Goal: Book appointment/travel/reservation

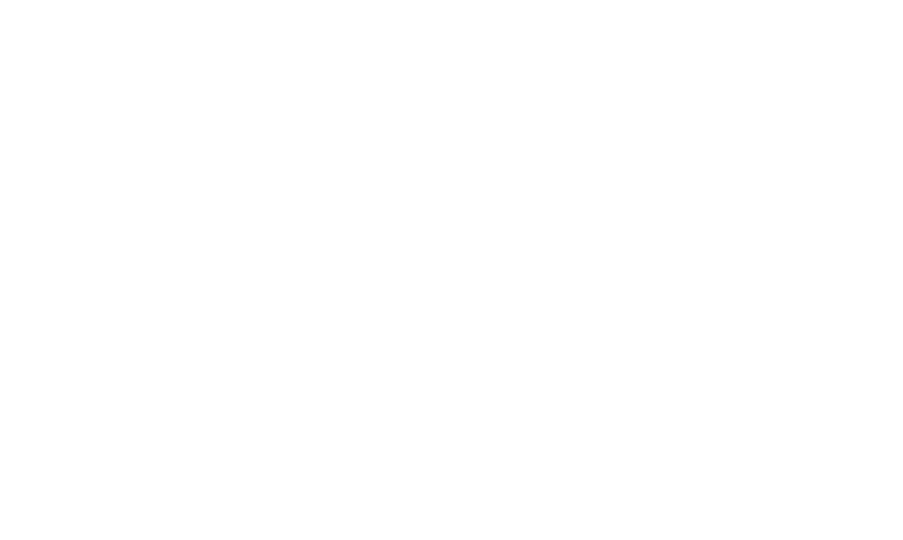
click at [526, 115] on div "I miei desideri" at bounding box center [502, 122] width 96 height 14
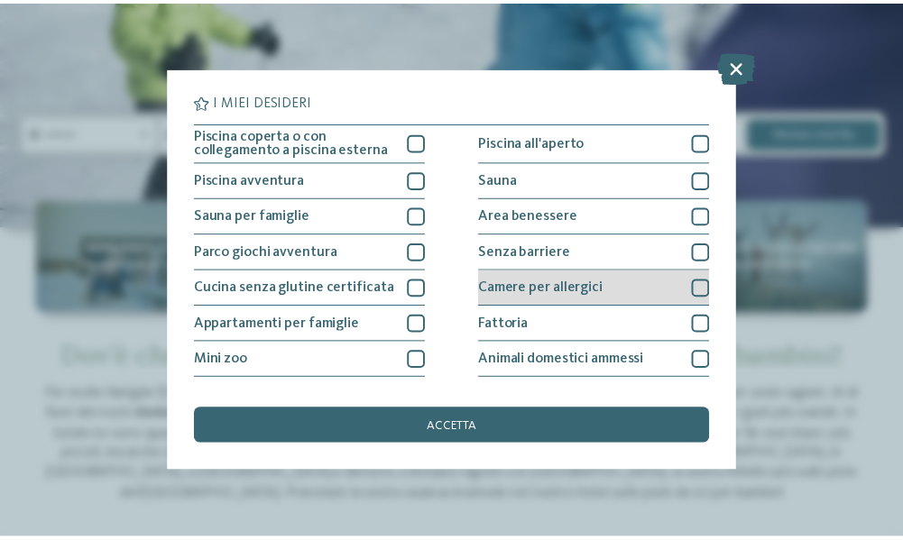
scroll to position [363, 0]
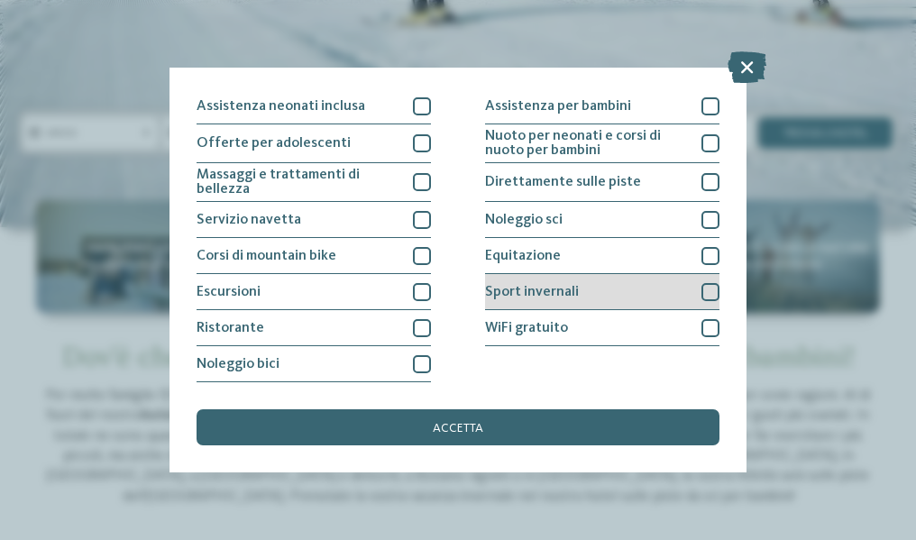
click at [560, 290] on span "Sport invernali" at bounding box center [532, 292] width 94 height 14
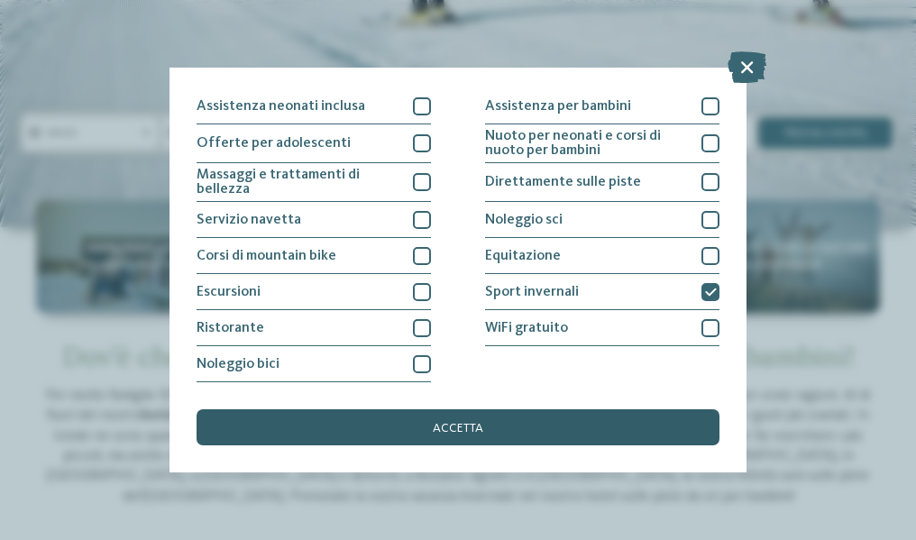
click at [543, 436] on div "accetta" at bounding box center [458, 427] width 523 height 36
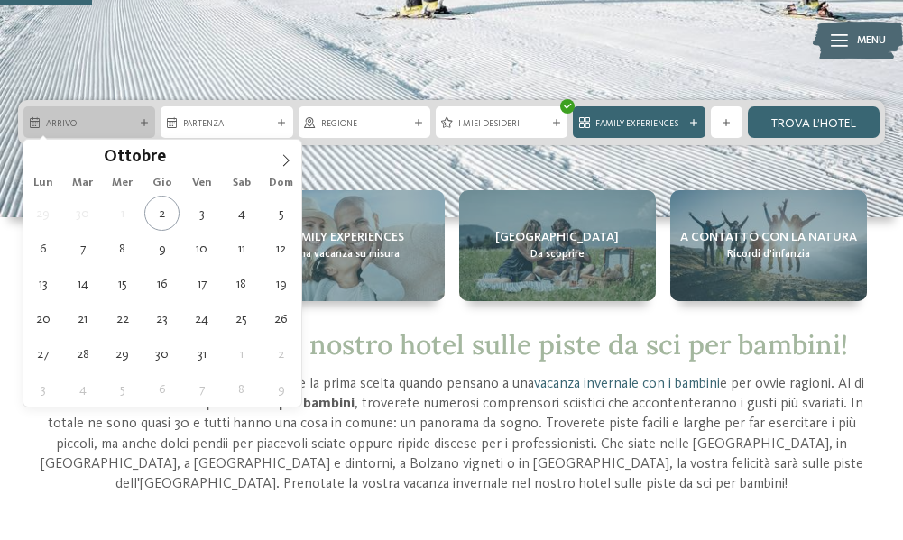
click at [124, 120] on span "Arrivo" at bounding box center [89, 123] width 87 height 13
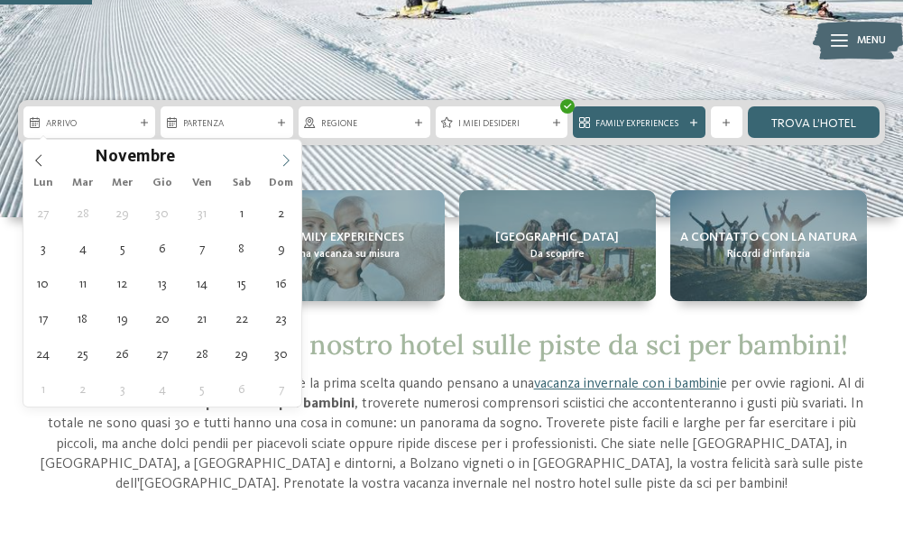
click at [285, 152] on span at bounding box center [286, 155] width 31 height 31
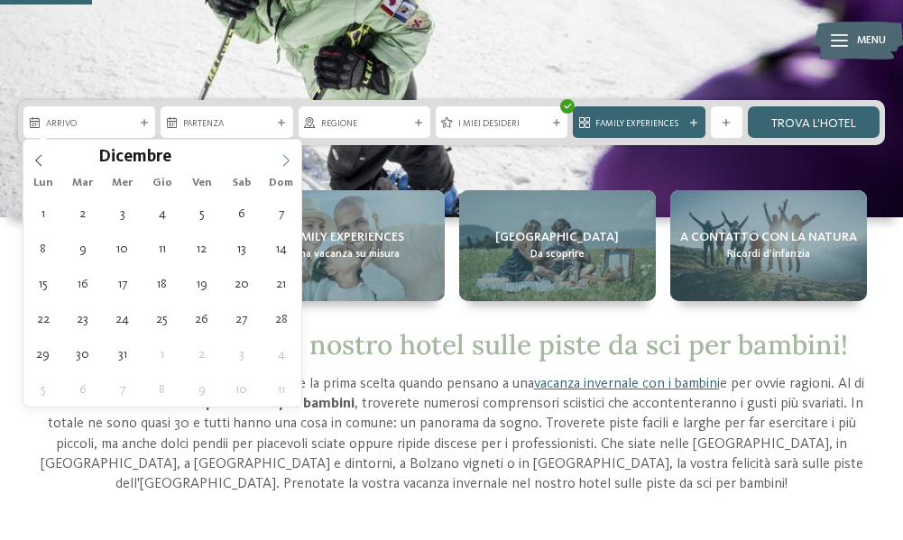
type input "****"
click at [285, 152] on span at bounding box center [286, 155] width 31 height 31
type div "08.03.2026"
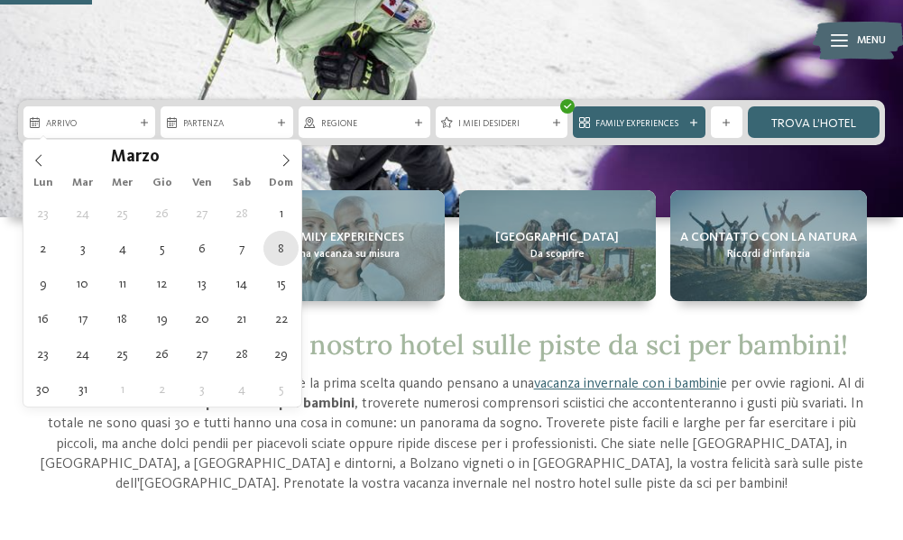
type input "****"
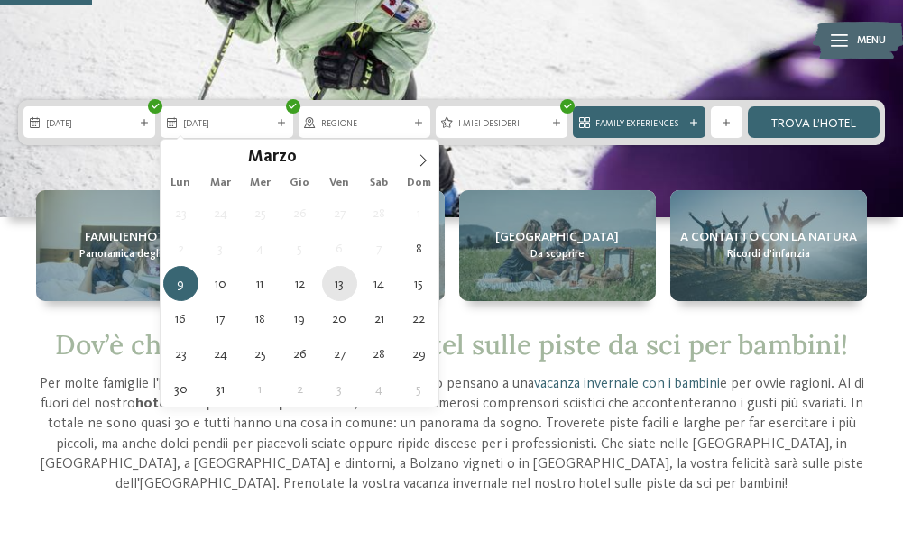
type div "13.03.2026"
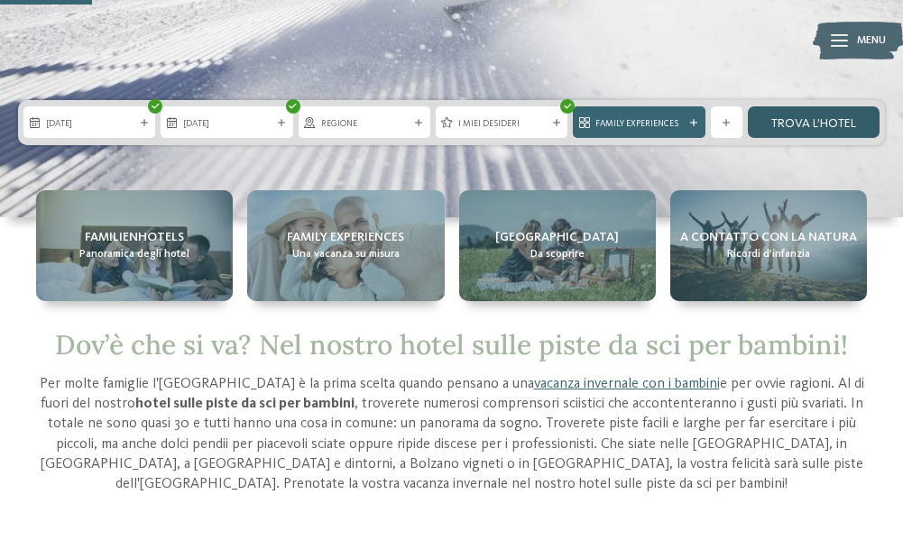
click at [767, 122] on link "trova l’hotel" at bounding box center [814, 122] width 132 height 32
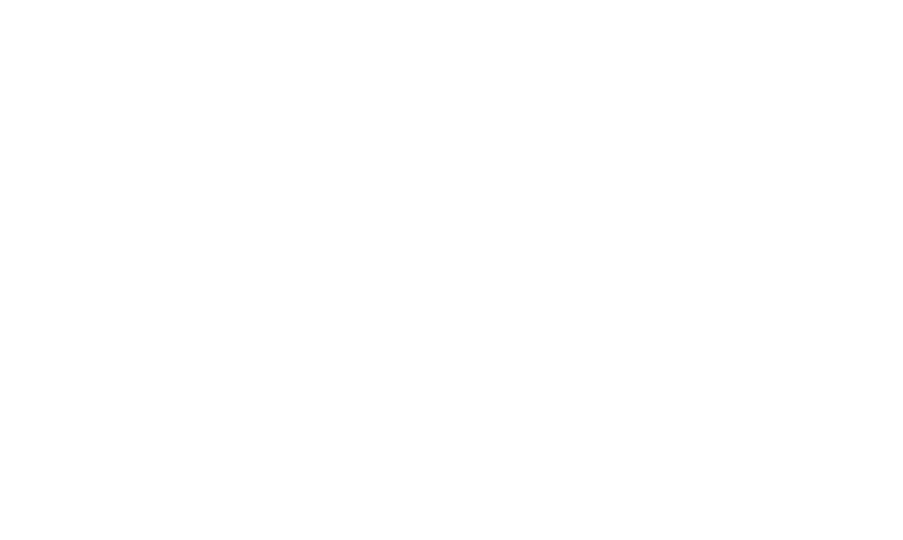
click at [488, 365] on span "I miei desideri" at bounding box center [497, 369] width 80 height 13
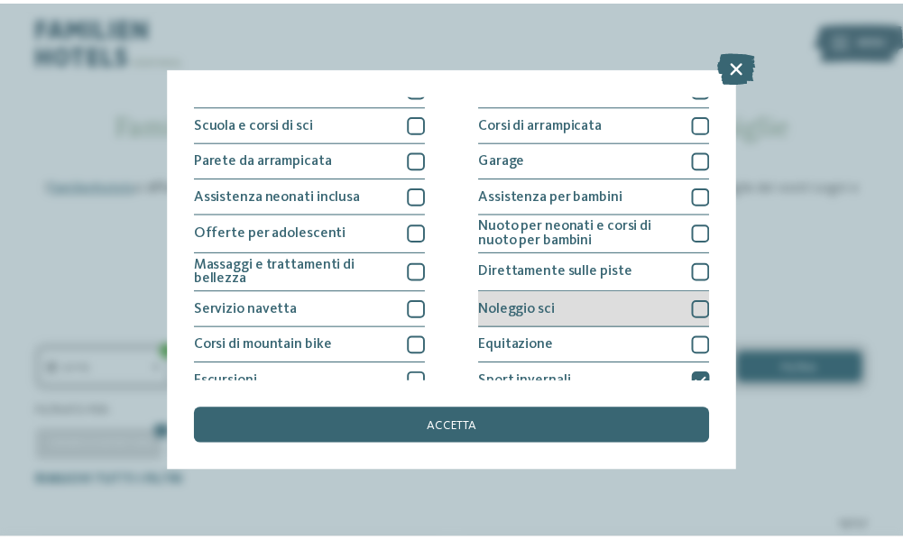
scroll to position [363, 0]
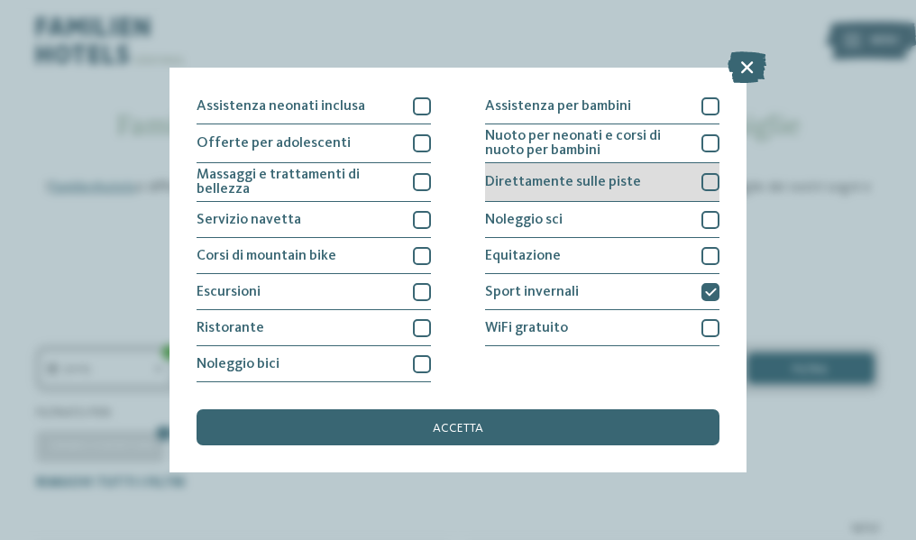
click at [592, 178] on span "Direttamente sulle piste" at bounding box center [563, 182] width 156 height 14
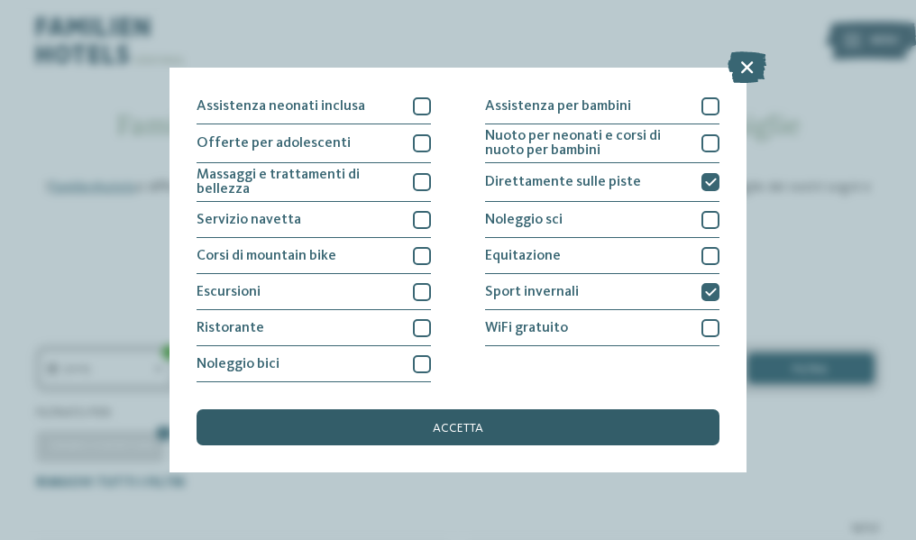
click at [574, 427] on div "accetta" at bounding box center [458, 427] width 523 height 36
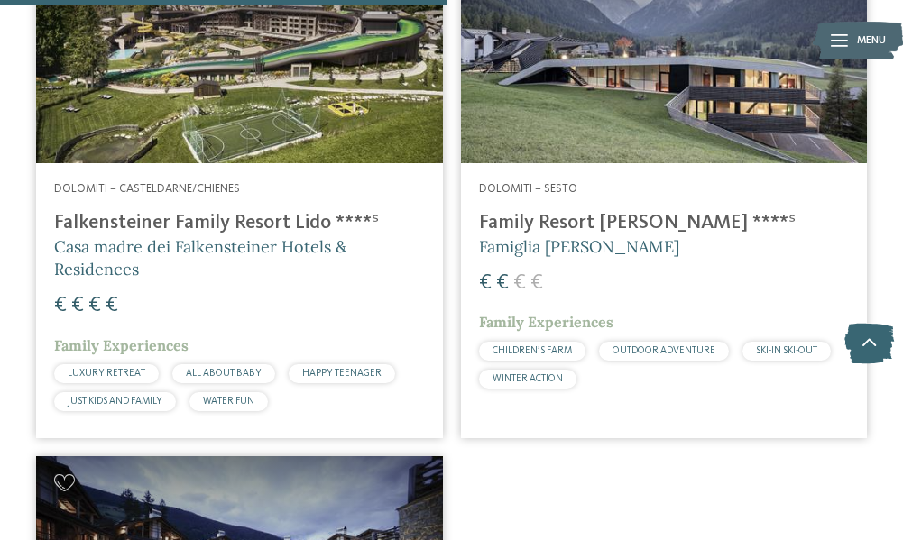
scroll to position [1543, 0]
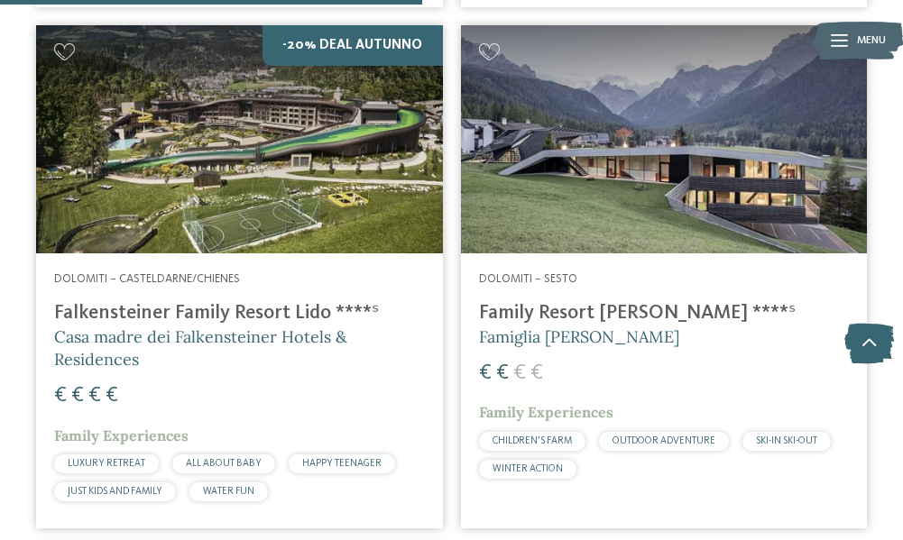
click at [593, 312] on h4 "Family Resort [PERSON_NAME] ****ˢ" at bounding box center [664, 312] width 371 height 23
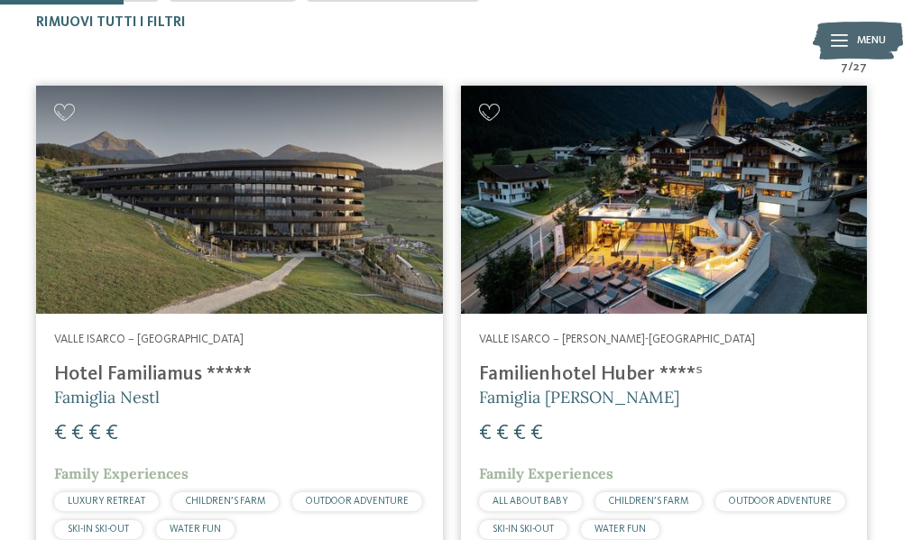
scroll to position [190, 0]
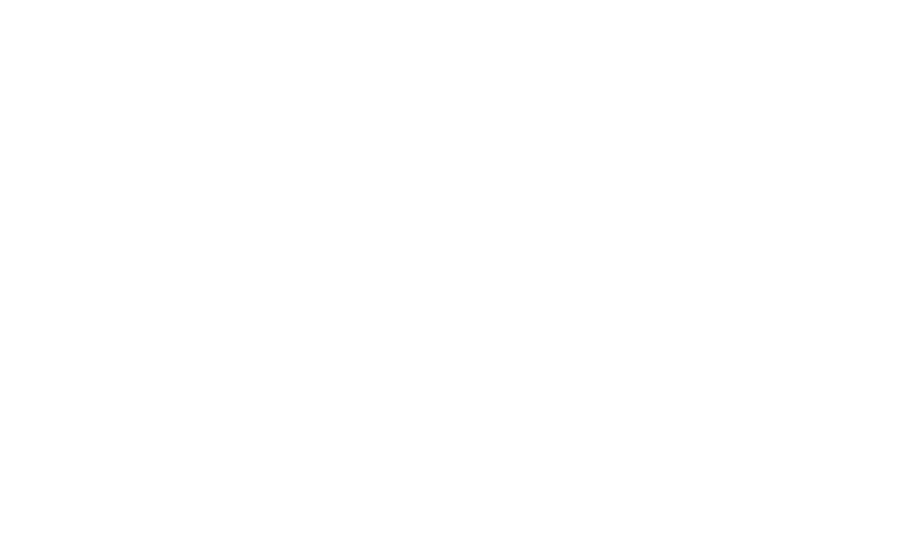
scroll to position [541, 0]
click at [361, 260] on div "[PERSON_NAME] ora" at bounding box center [334, 265] width 149 height 36
click at [877, 344] on icon at bounding box center [869, 344] width 50 height 41
